Goal: Navigation & Orientation: Understand site structure

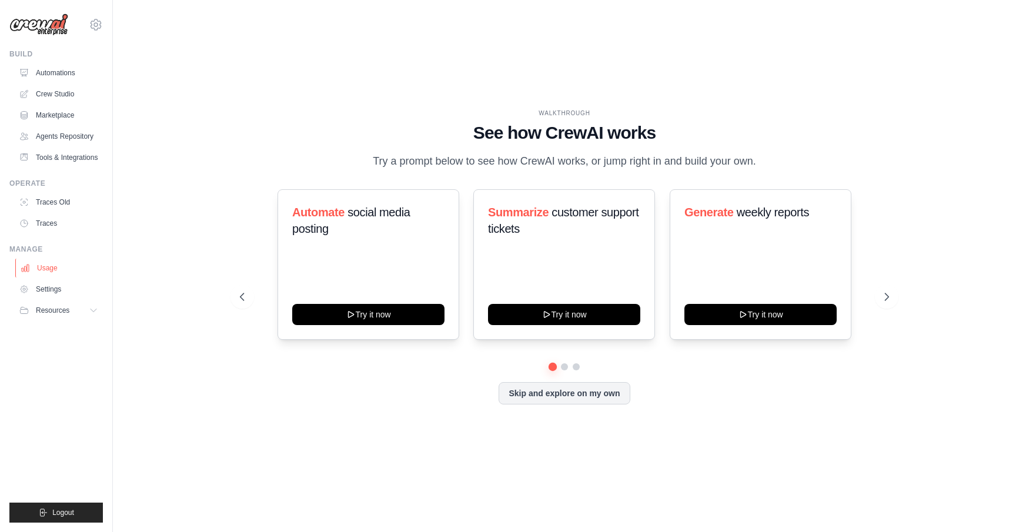
click at [73, 268] on link "Usage" at bounding box center [59, 268] width 89 height 19
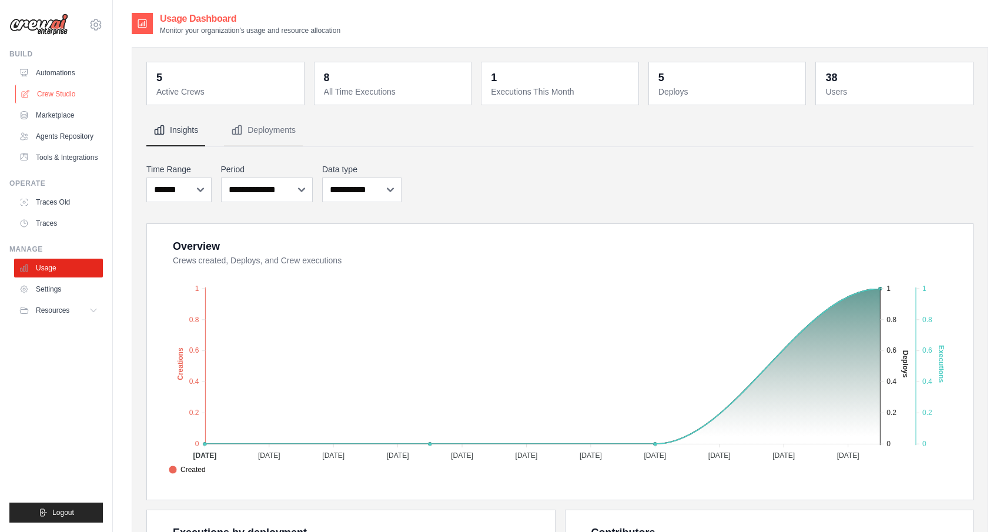
click at [52, 96] on link "Crew Studio" at bounding box center [59, 94] width 89 height 19
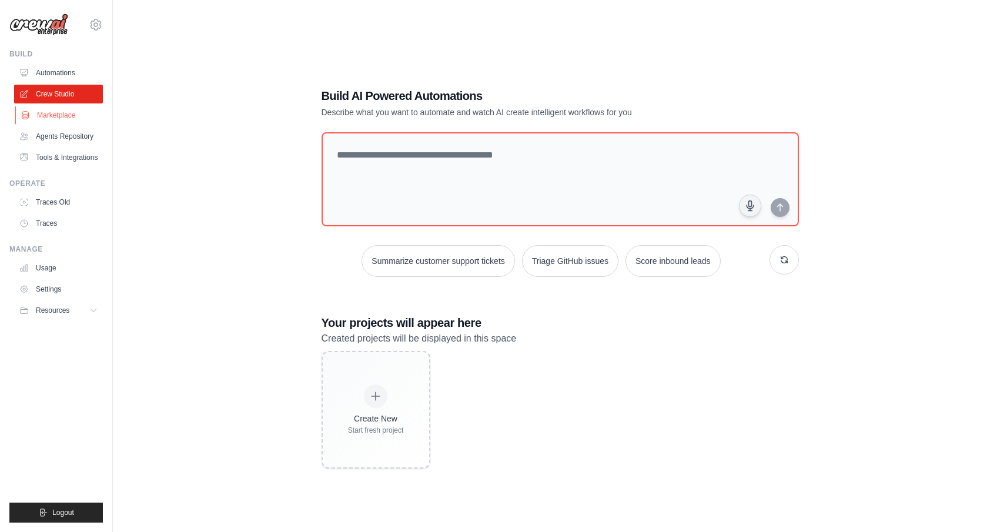
click at [53, 116] on link "Marketplace" at bounding box center [59, 115] width 89 height 19
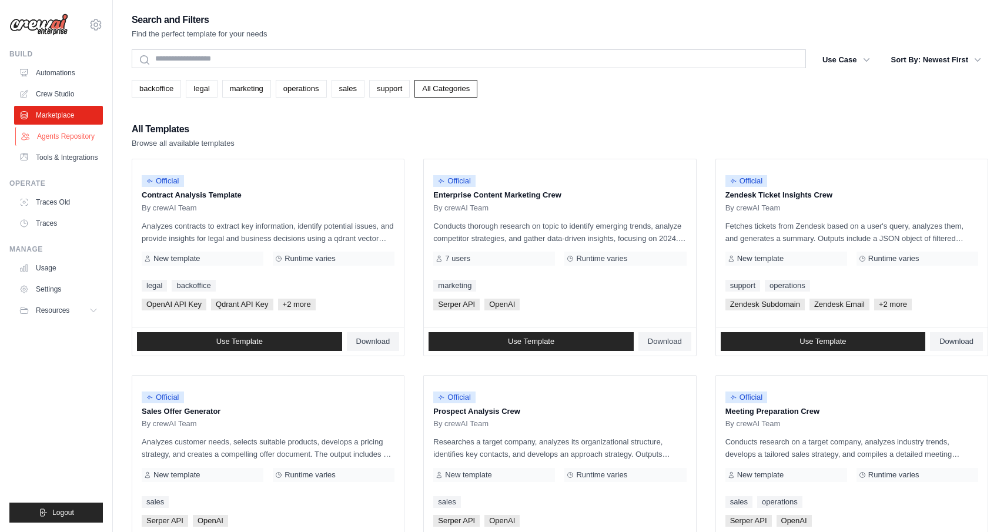
click at [52, 132] on link "Agents Repository" at bounding box center [59, 136] width 89 height 19
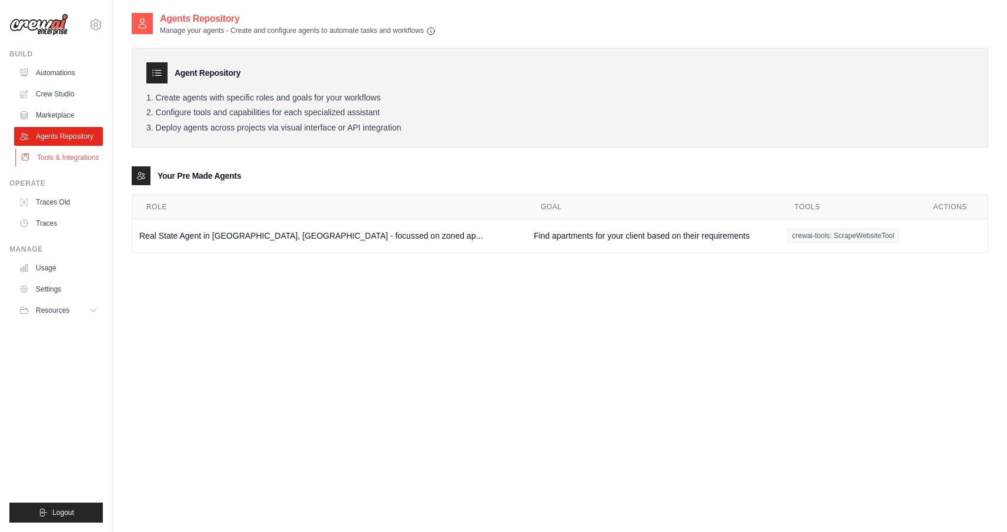
click at [53, 155] on link "Tools & Integrations" at bounding box center [59, 157] width 89 height 19
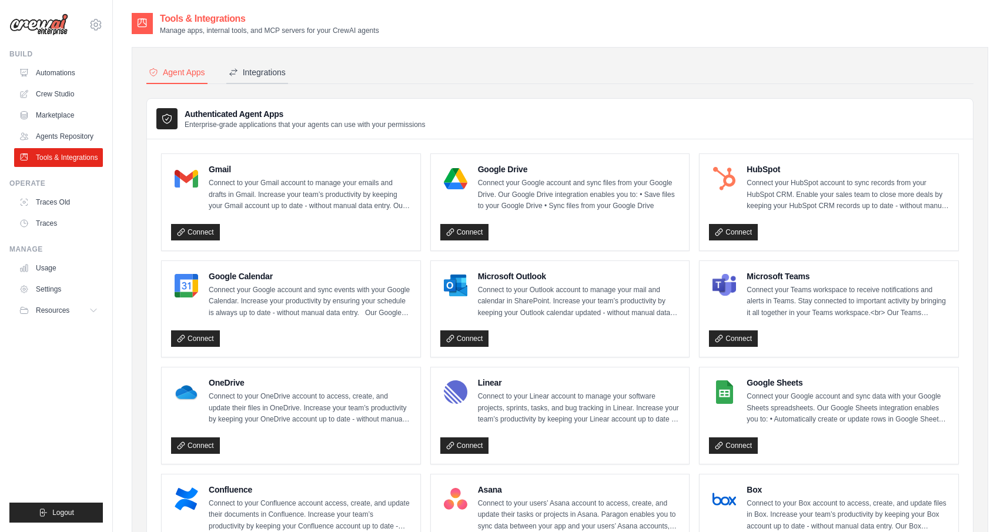
click at [269, 75] on div "Integrations" at bounding box center [257, 72] width 57 height 12
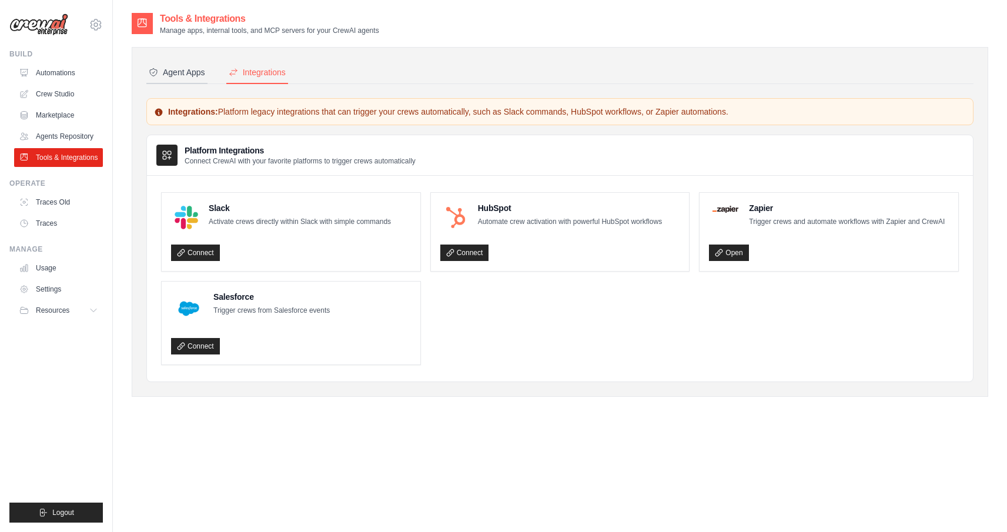
click at [185, 73] on div "Agent Apps" at bounding box center [177, 72] width 56 height 12
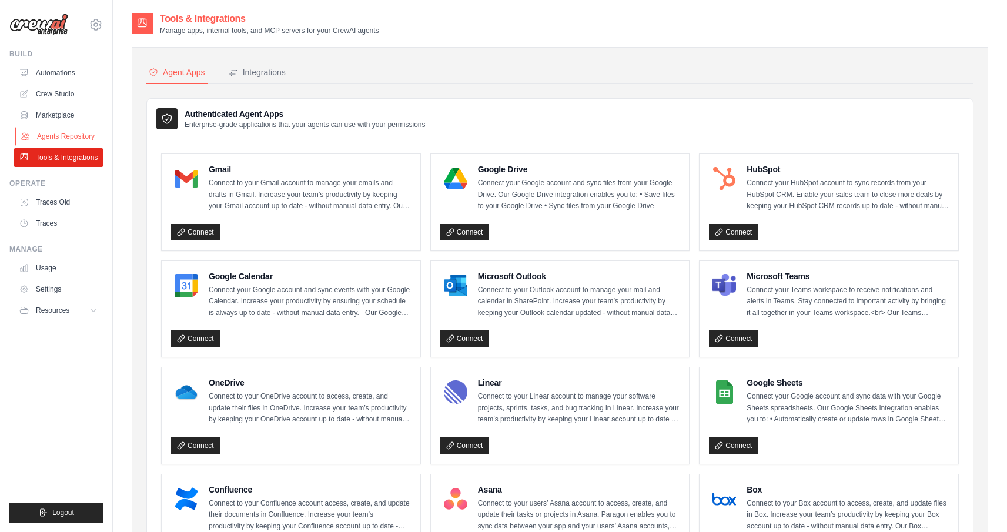
click at [82, 131] on link "Agents Repository" at bounding box center [59, 136] width 89 height 19
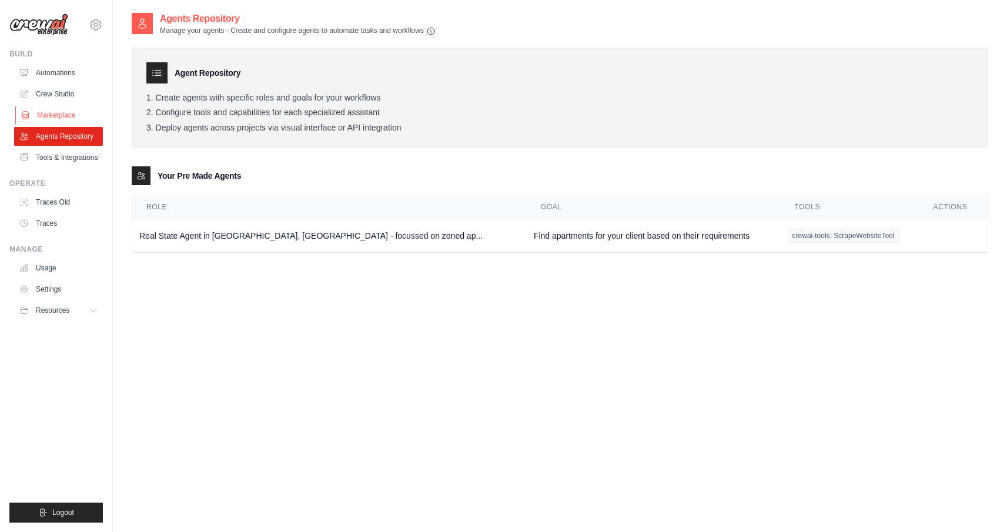
click at [53, 114] on link "Marketplace" at bounding box center [59, 115] width 89 height 19
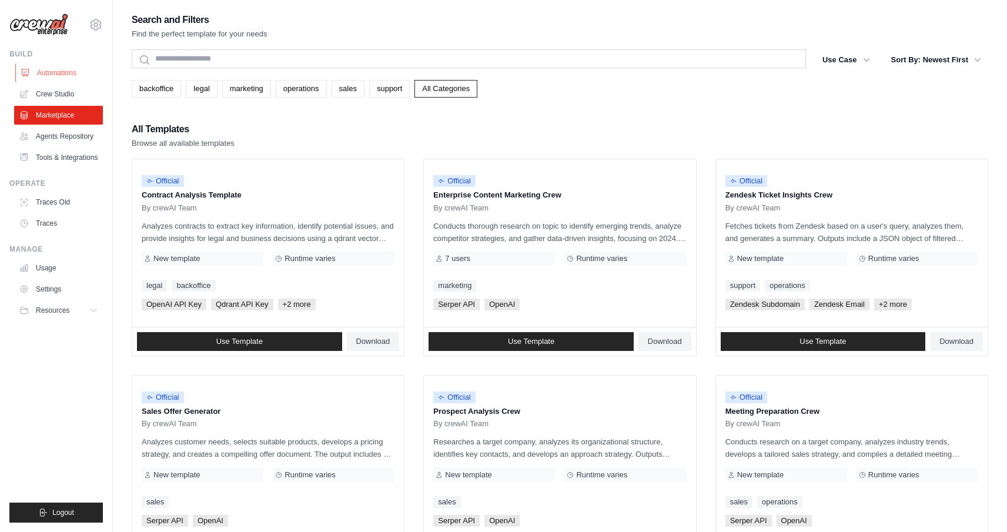
click at [61, 73] on link "Automations" at bounding box center [59, 72] width 89 height 19
